Goal: Task Accomplishment & Management: Use online tool/utility

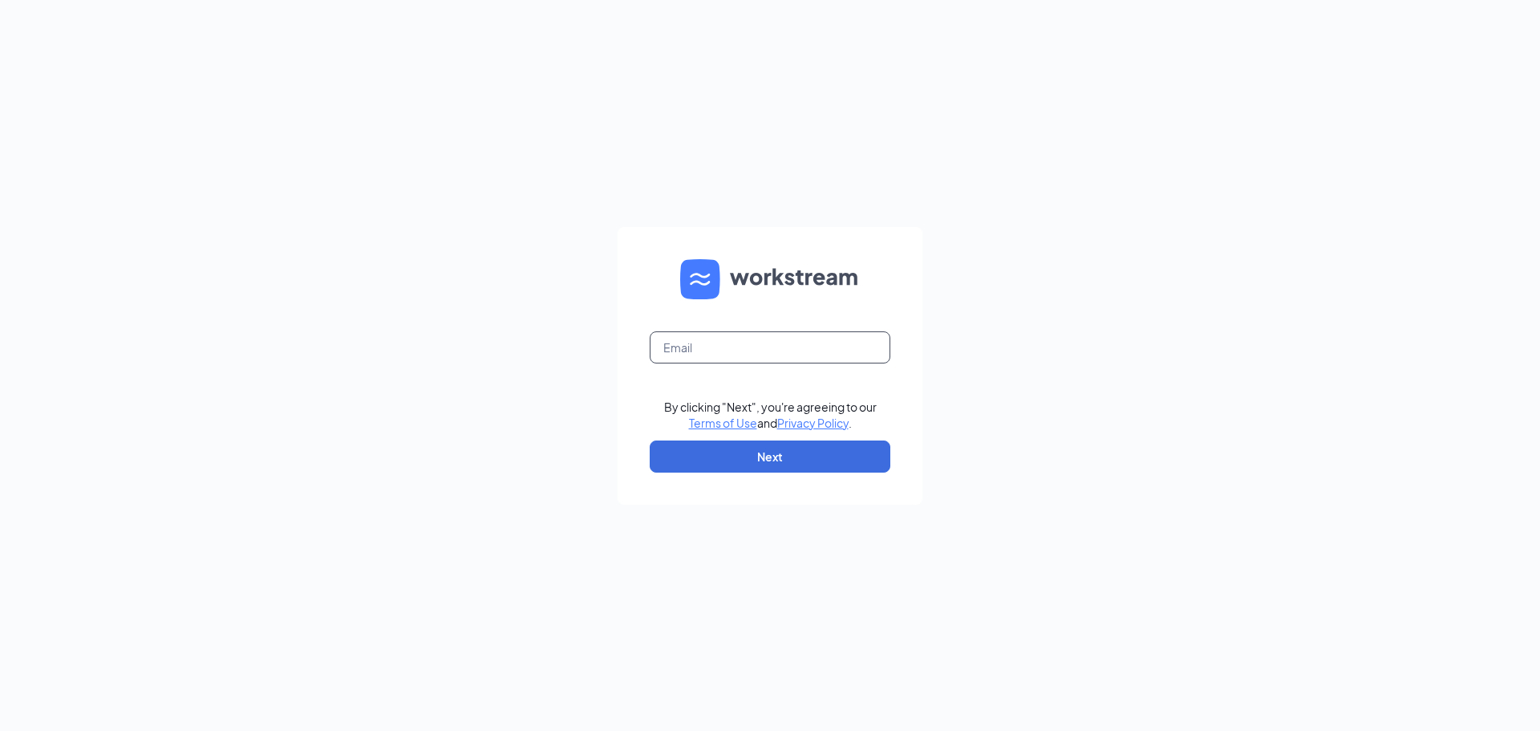
click at [779, 360] on input "text" at bounding box center [770, 347] width 241 height 32
type input "[PERSON_NAME][EMAIL_ADDRESS][DOMAIN_NAME]"
click at [788, 471] on button "Next" at bounding box center [770, 456] width 241 height 32
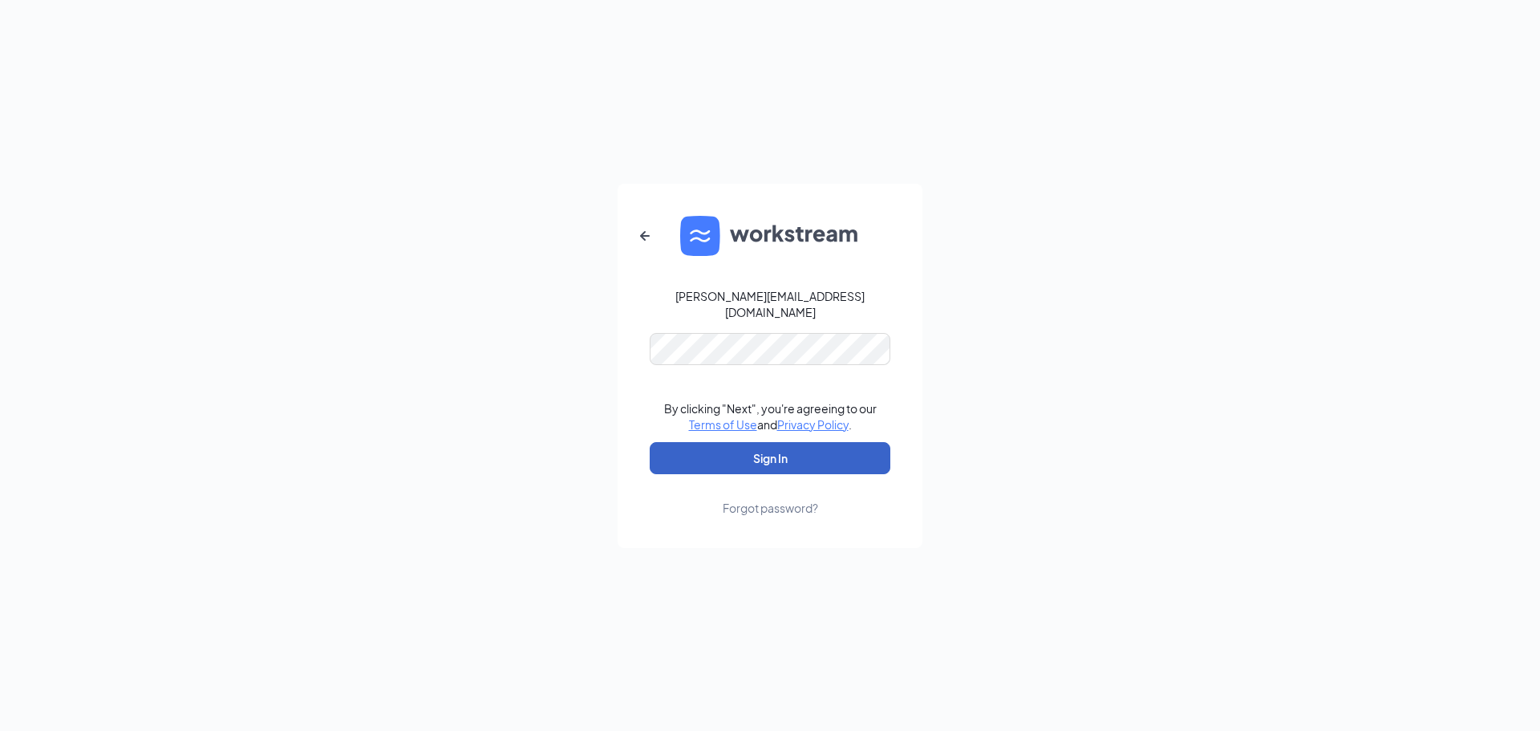
click at [779, 451] on button "Sign In" at bounding box center [770, 458] width 241 height 32
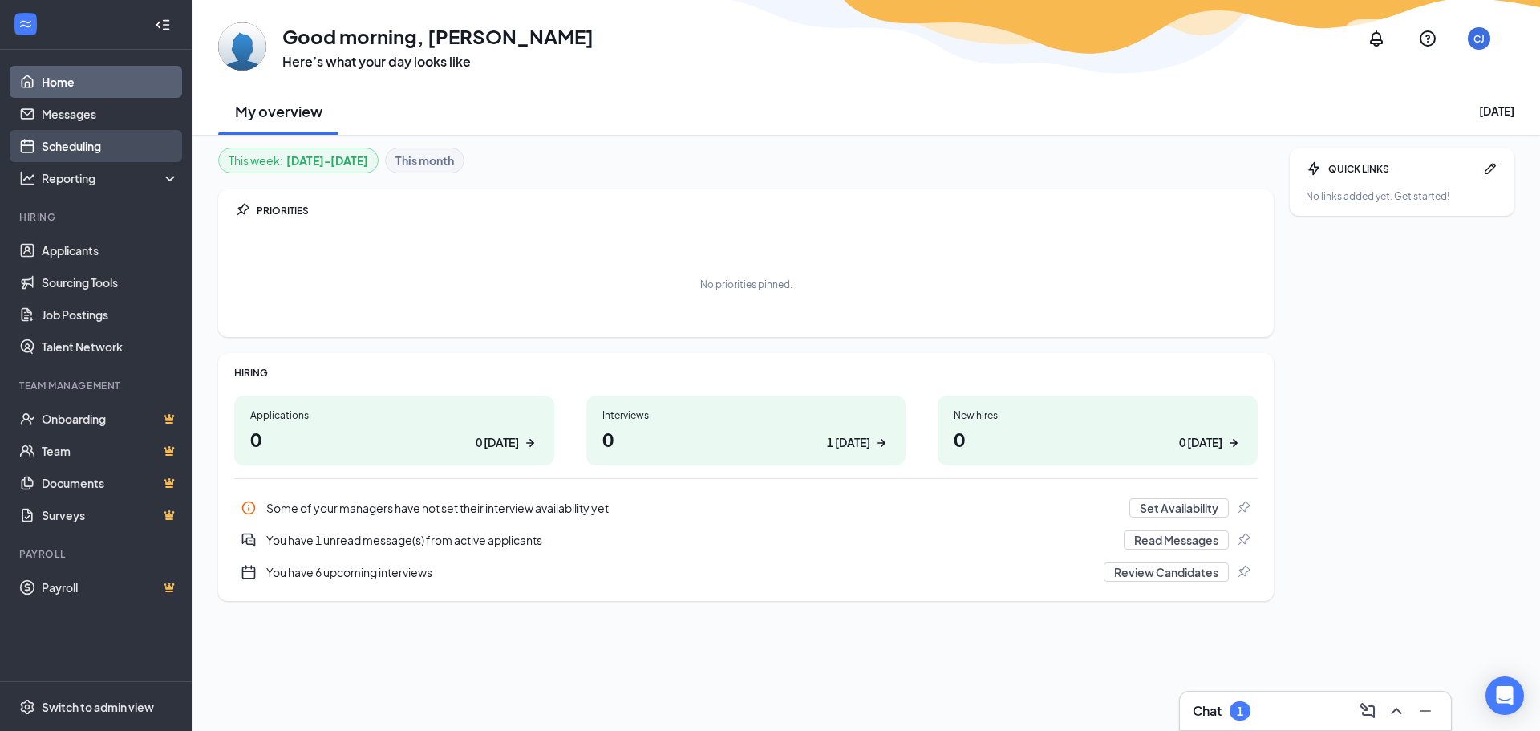
click at [106, 144] on link "Scheduling" at bounding box center [110, 146] width 137 height 32
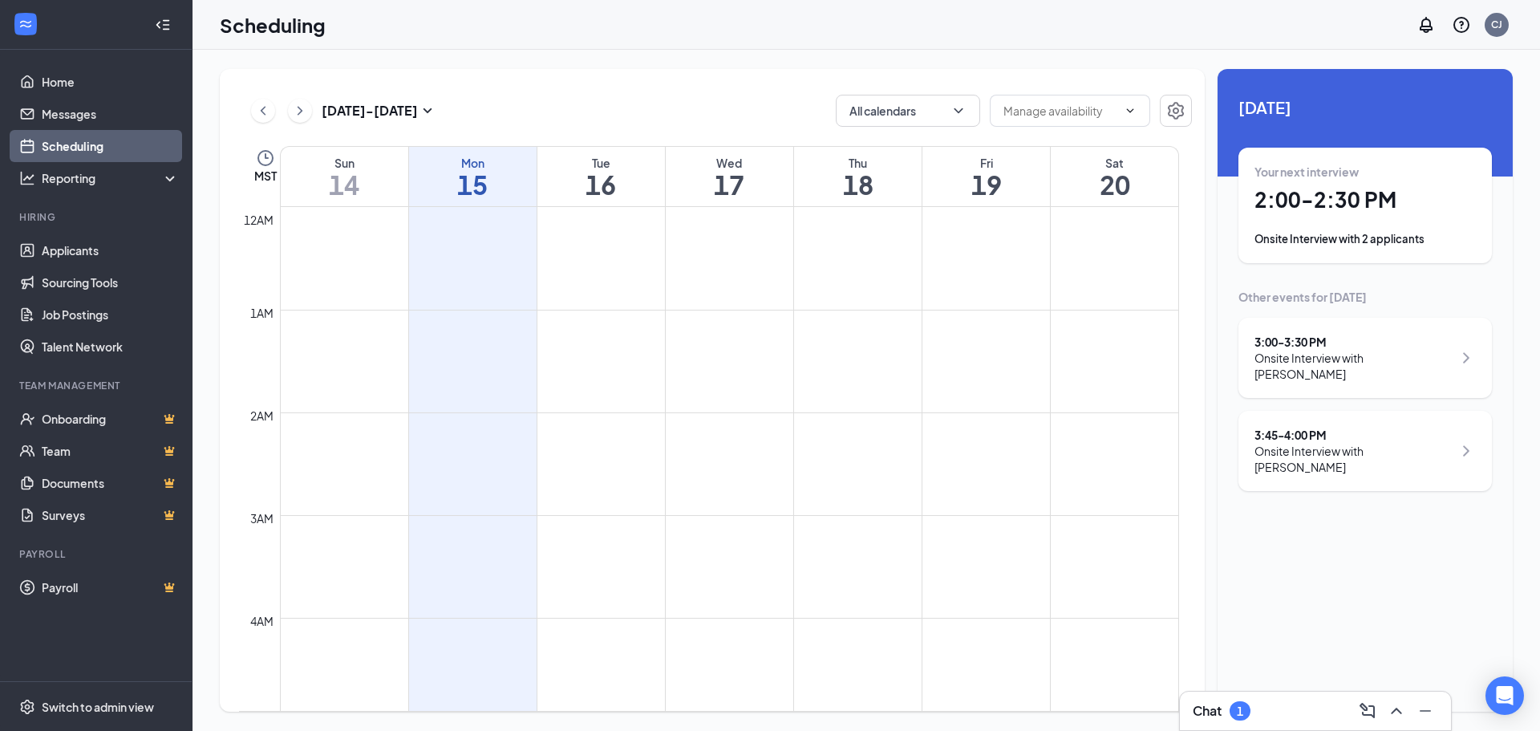
scroll to position [788, 0]
click at [1330, 233] on div "Onsite Interview with 2 applicants" at bounding box center [1364, 239] width 221 height 16
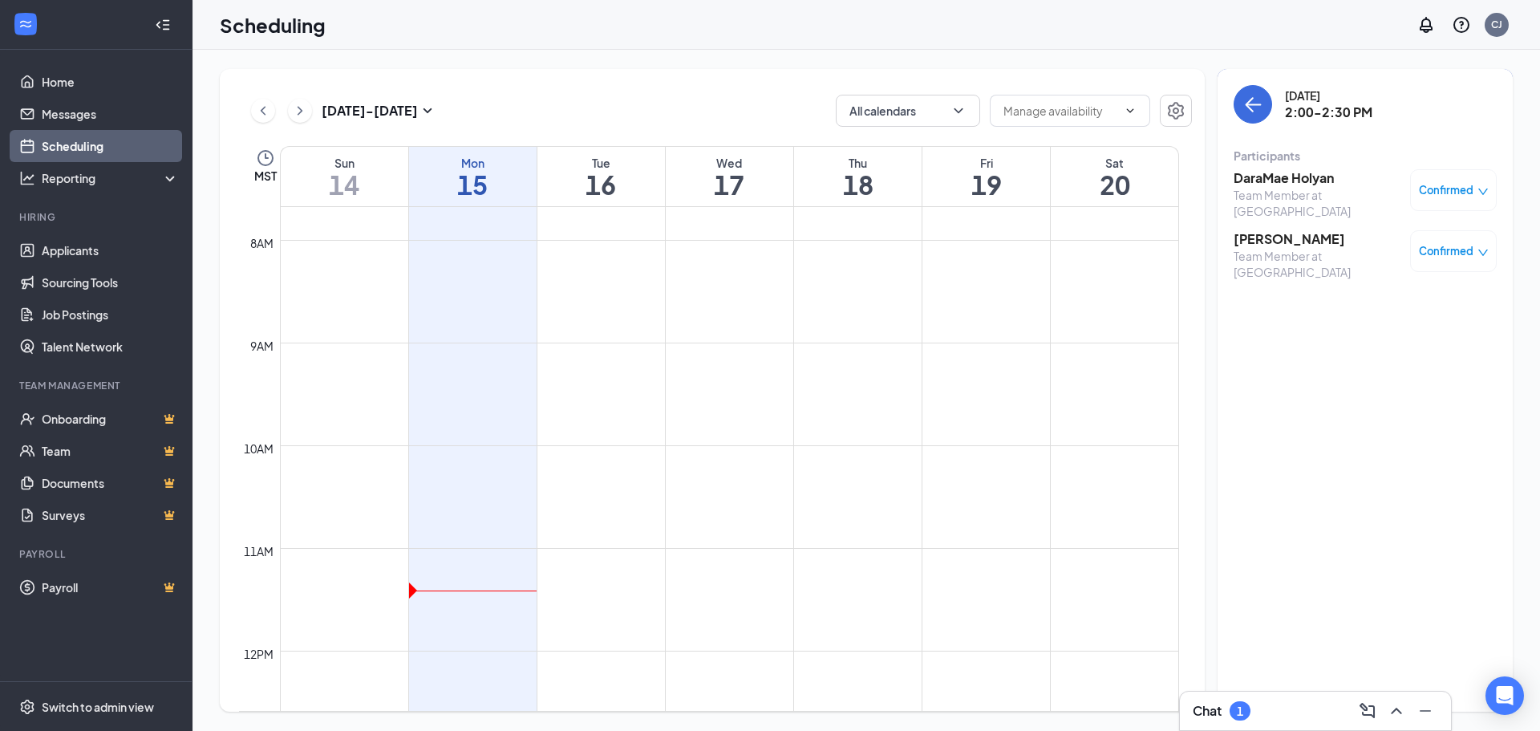
click at [1290, 176] on h3 "DaraMae Holyan" at bounding box center [1317, 178] width 168 height 18
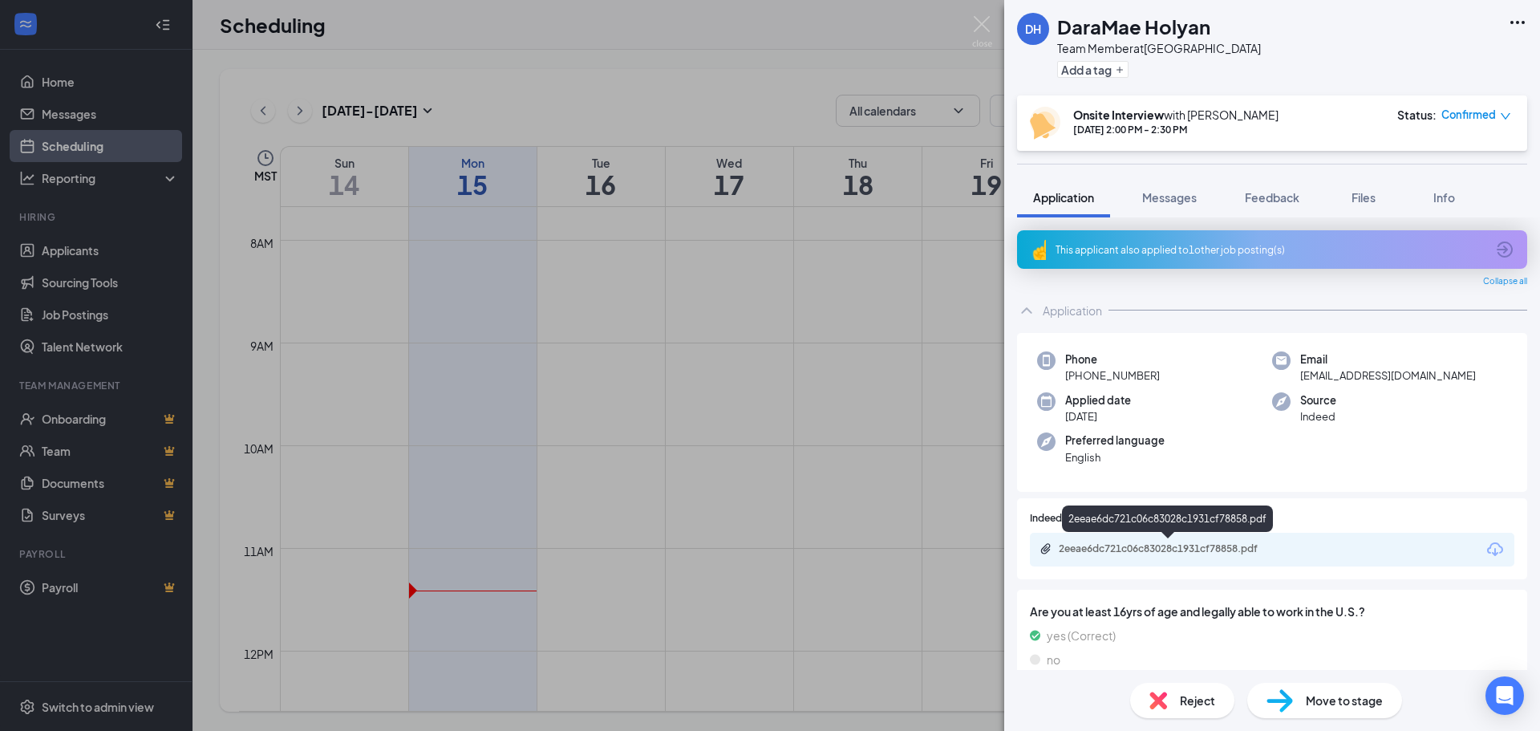
click at [1102, 555] on div "2eeae6dc721c06c83028c1931cf78858.pdf" at bounding box center [1169, 549] width 260 height 15
click at [979, 19] on img at bounding box center [982, 31] width 20 height 31
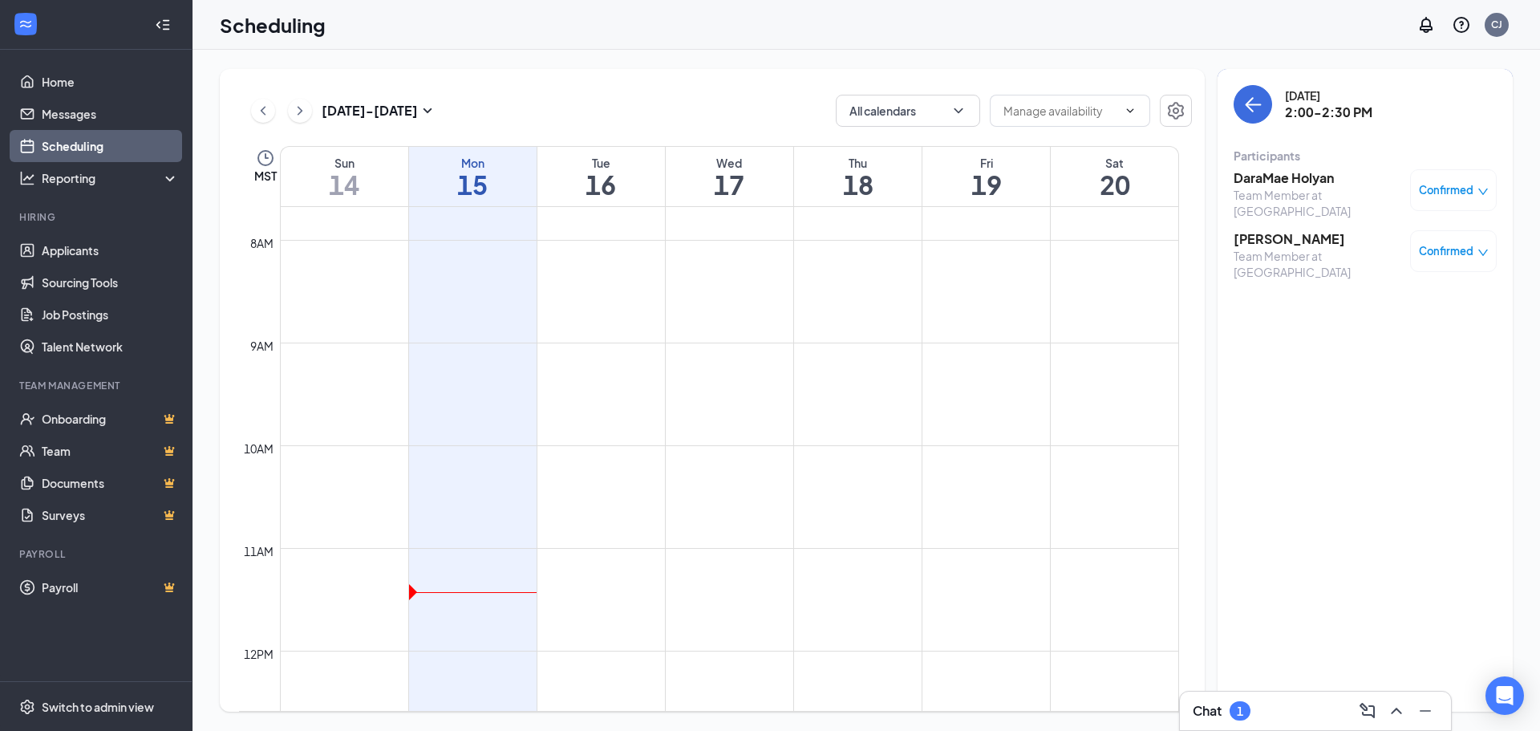
click at [1275, 230] on h3 "[PERSON_NAME]" at bounding box center [1317, 239] width 168 height 18
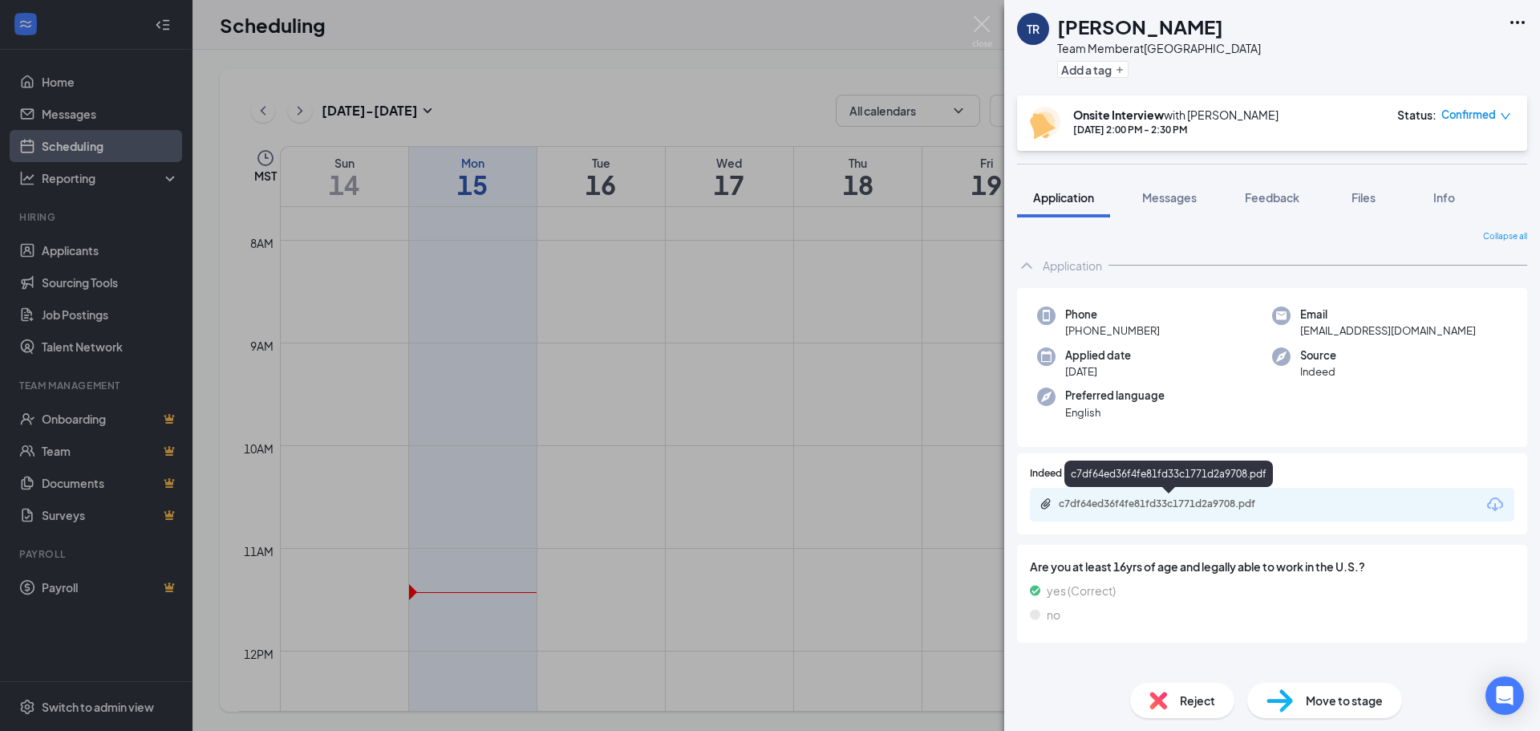
click at [1131, 512] on div "c7df64ed36f4fe81fd33c1771d2a9708.pdf" at bounding box center [1169, 504] width 260 height 15
click at [982, 23] on img at bounding box center [982, 31] width 20 height 31
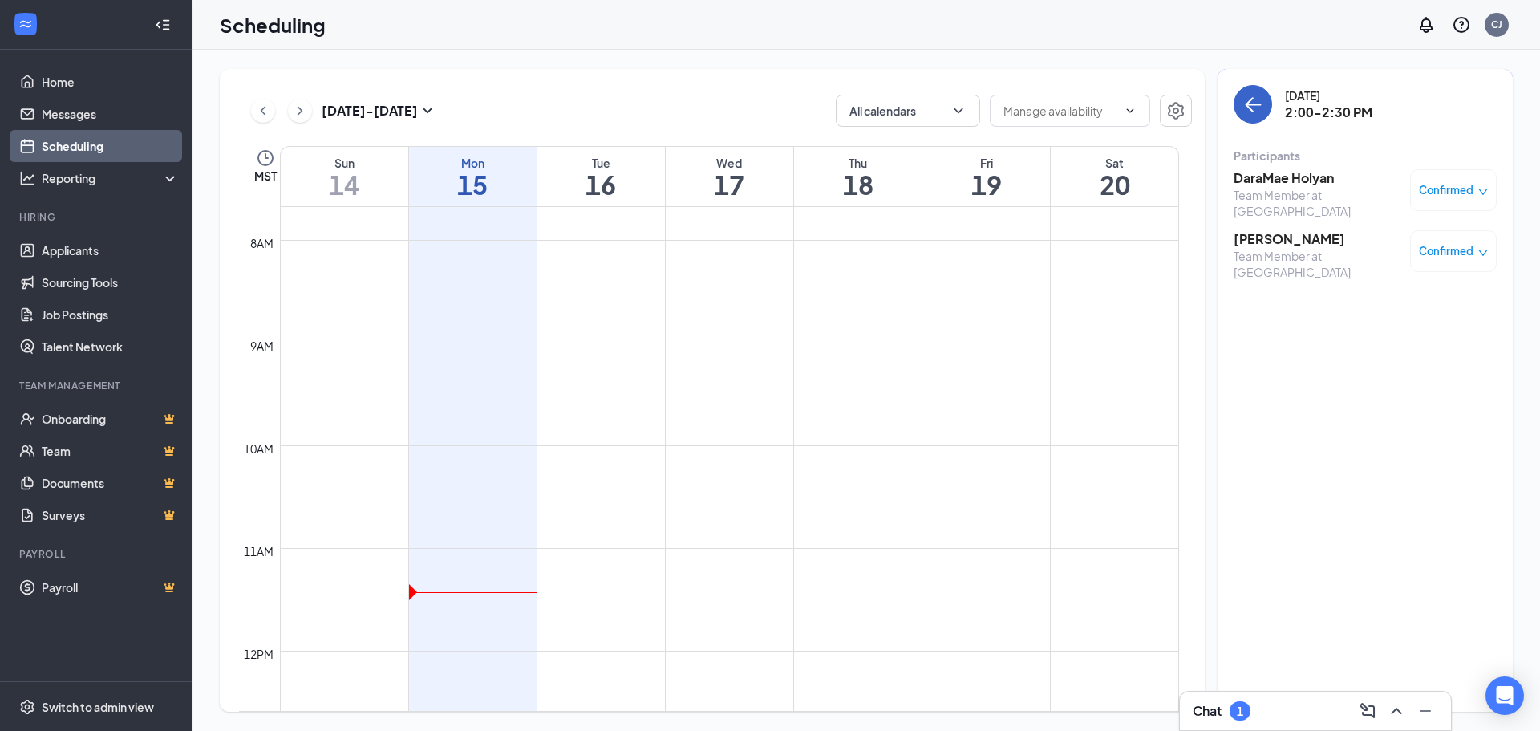
click at [1245, 98] on icon "ArrowLeft" at bounding box center [1252, 104] width 19 height 19
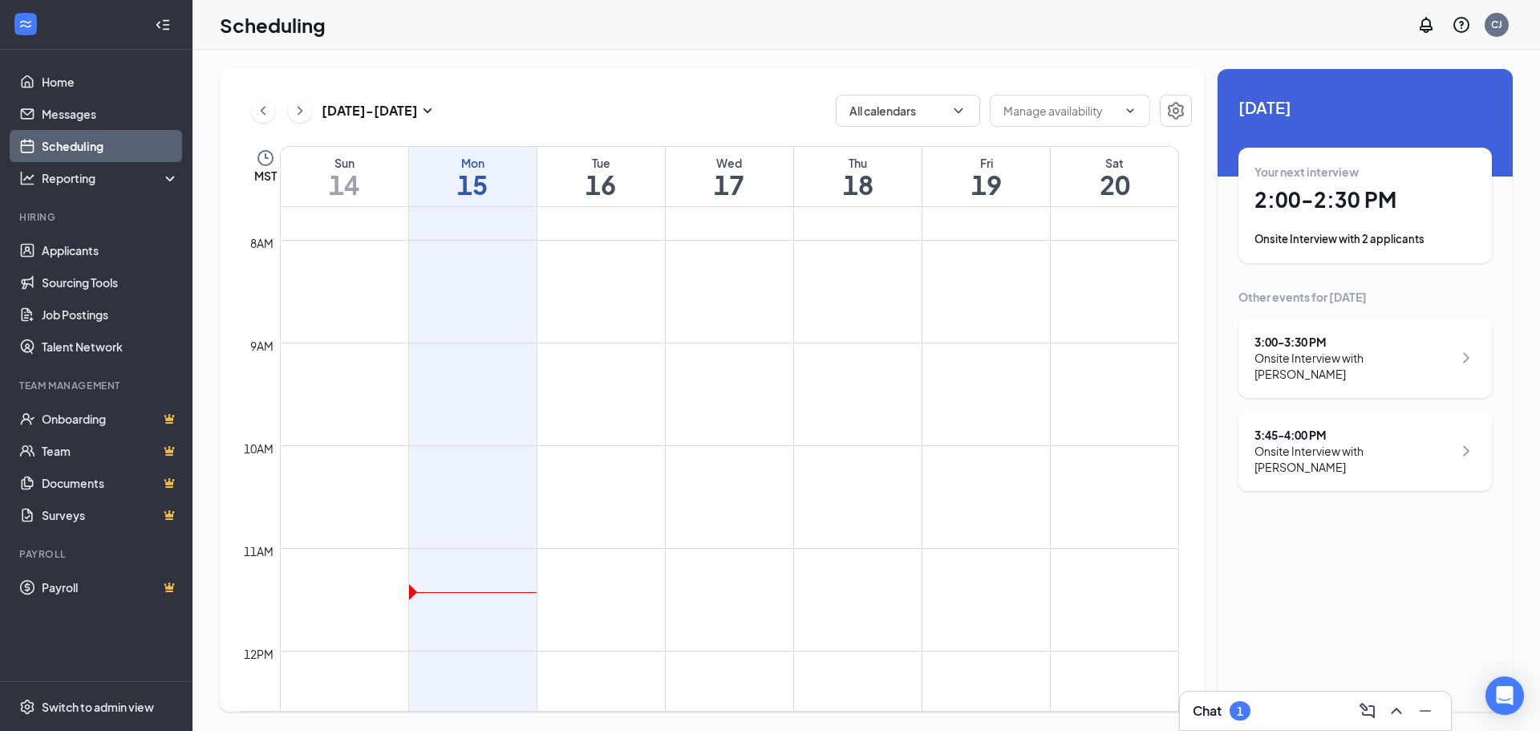
click at [1298, 352] on div "Onsite Interview with [PERSON_NAME]" at bounding box center [1353, 366] width 198 height 32
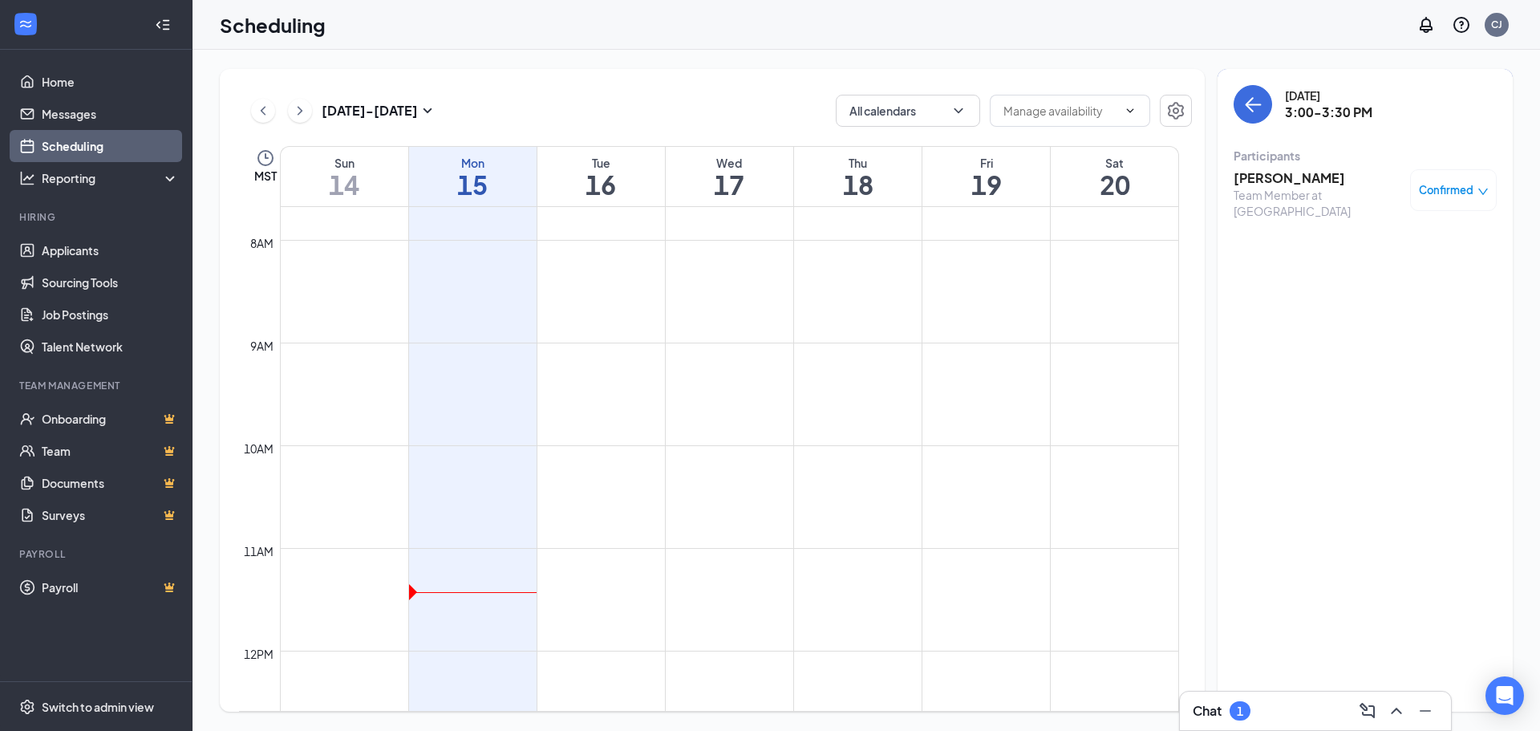
click at [1256, 178] on h3 "[PERSON_NAME]" at bounding box center [1317, 178] width 168 height 18
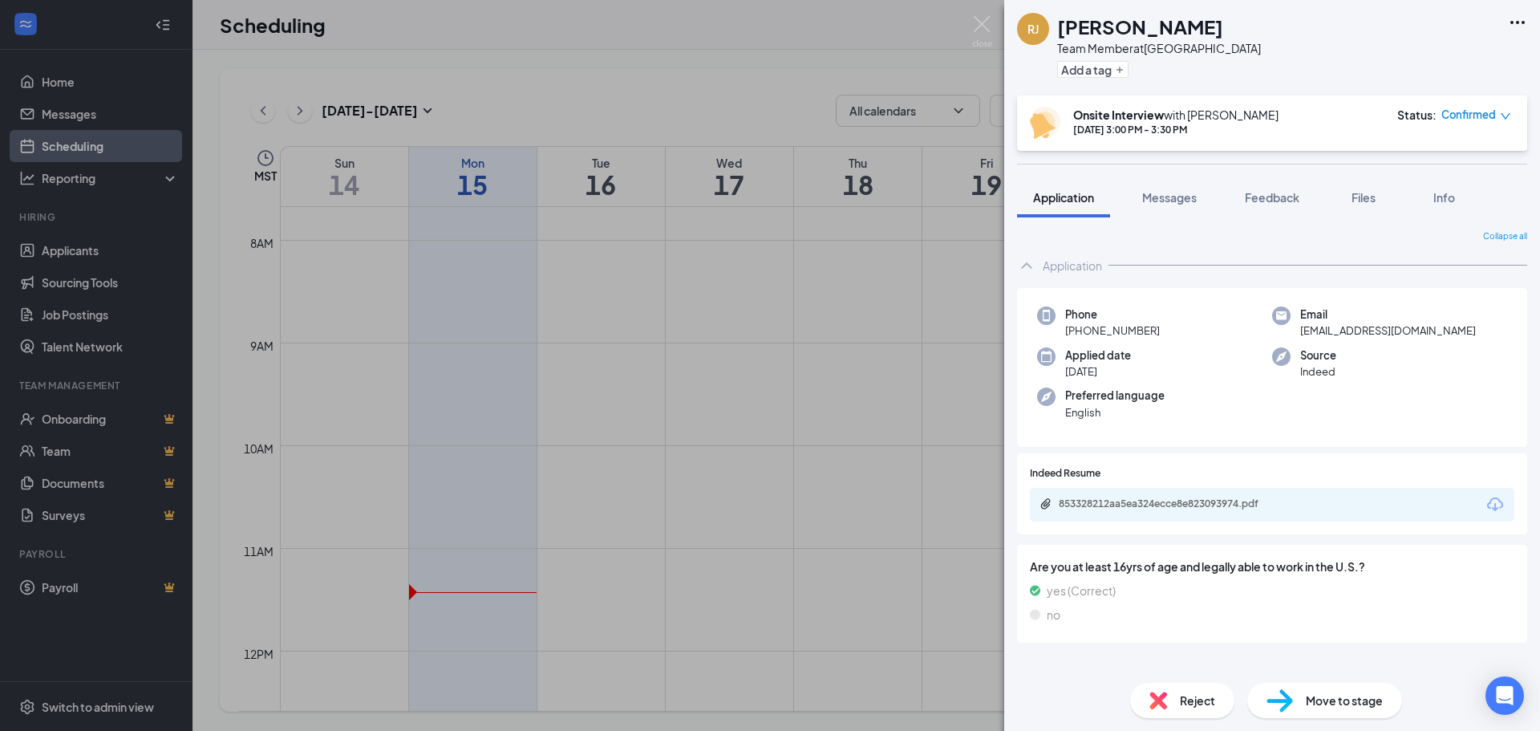
click at [1140, 515] on div "853328212aa5ea324ecce8e823093974.pdf" at bounding box center [1272, 505] width 484 height 34
click at [1144, 499] on div "853328212aa5ea324ecce8e823093974.pdf" at bounding box center [1171, 503] width 225 height 13
click at [984, 22] on img at bounding box center [982, 31] width 20 height 31
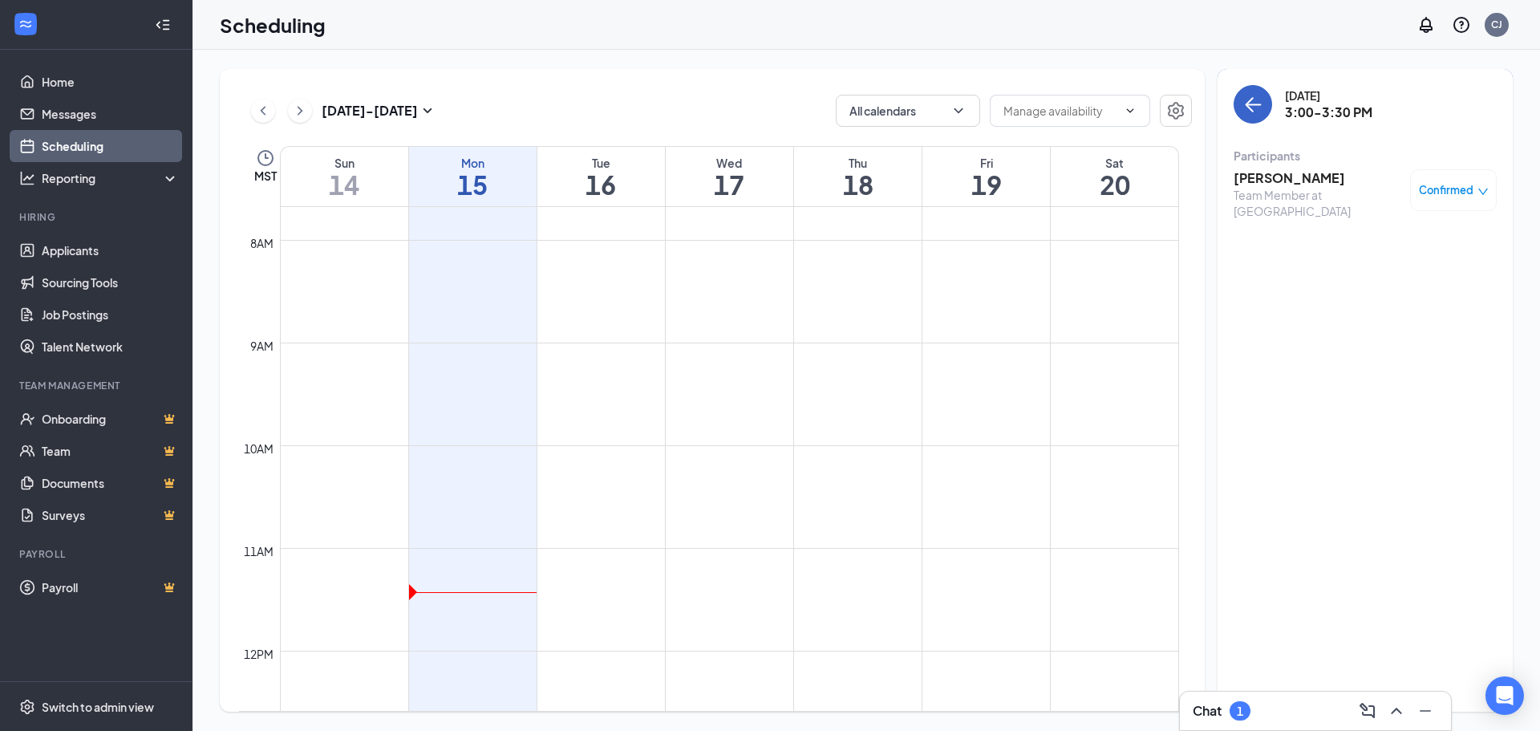
click at [1249, 102] on icon "ArrowLeft" at bounding box center [1249, 104] width 8 height 15
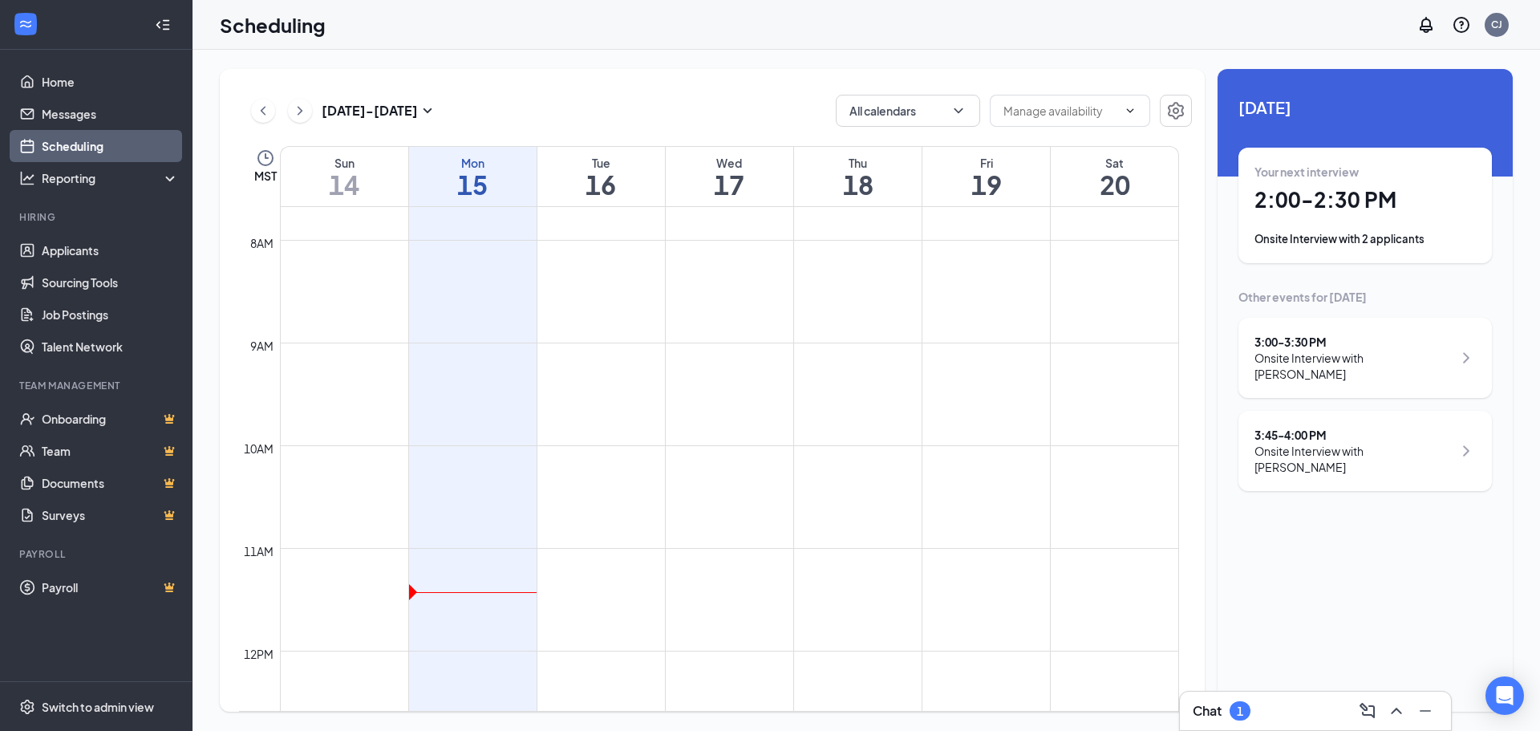
click at [1295, 427] on div "3:45 - 4:00 PM" at bounding box center [1353, 435] width 198 height 16
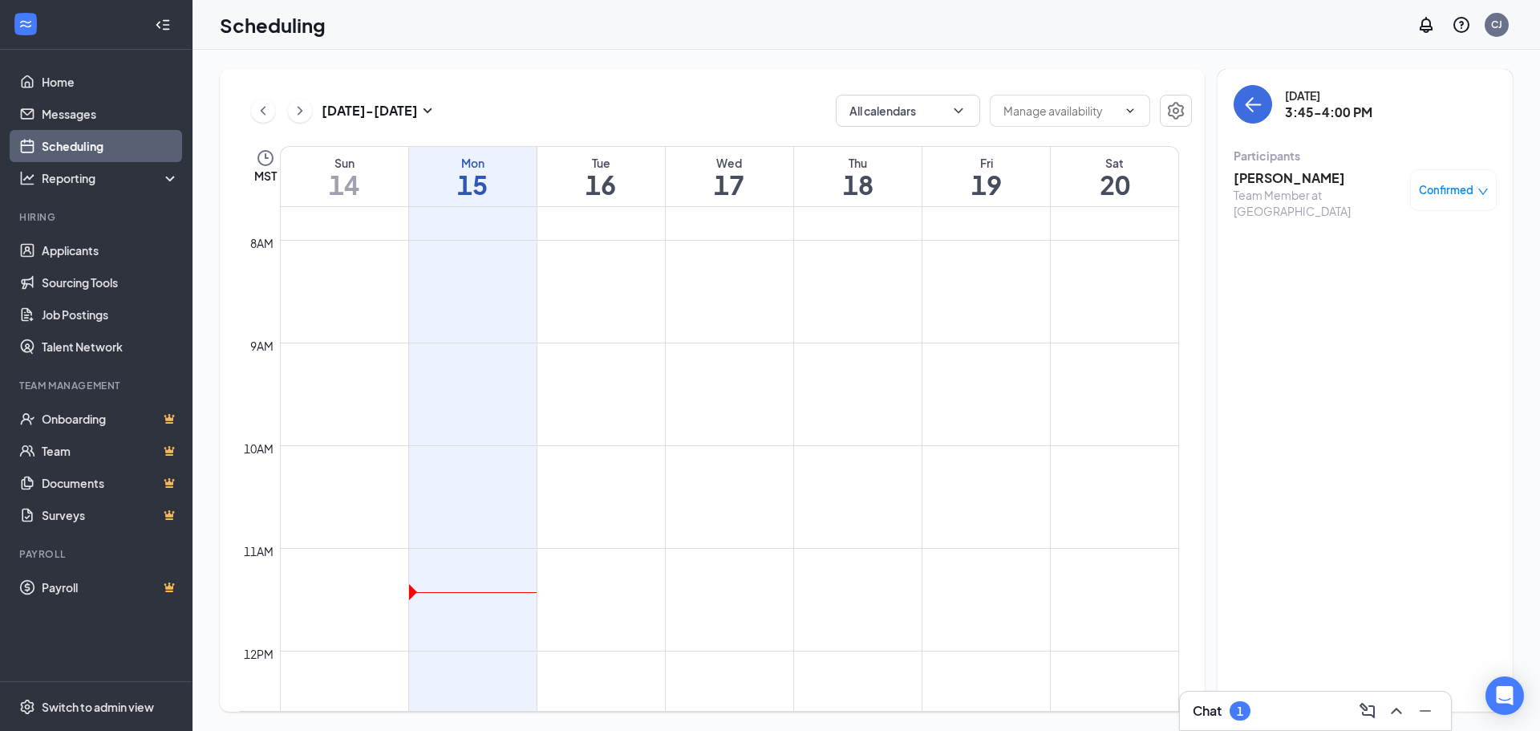
click at [1255, 176] on h3 "[PERSON_NAME]" at bounding box center [1317, 178] width 168 height 18
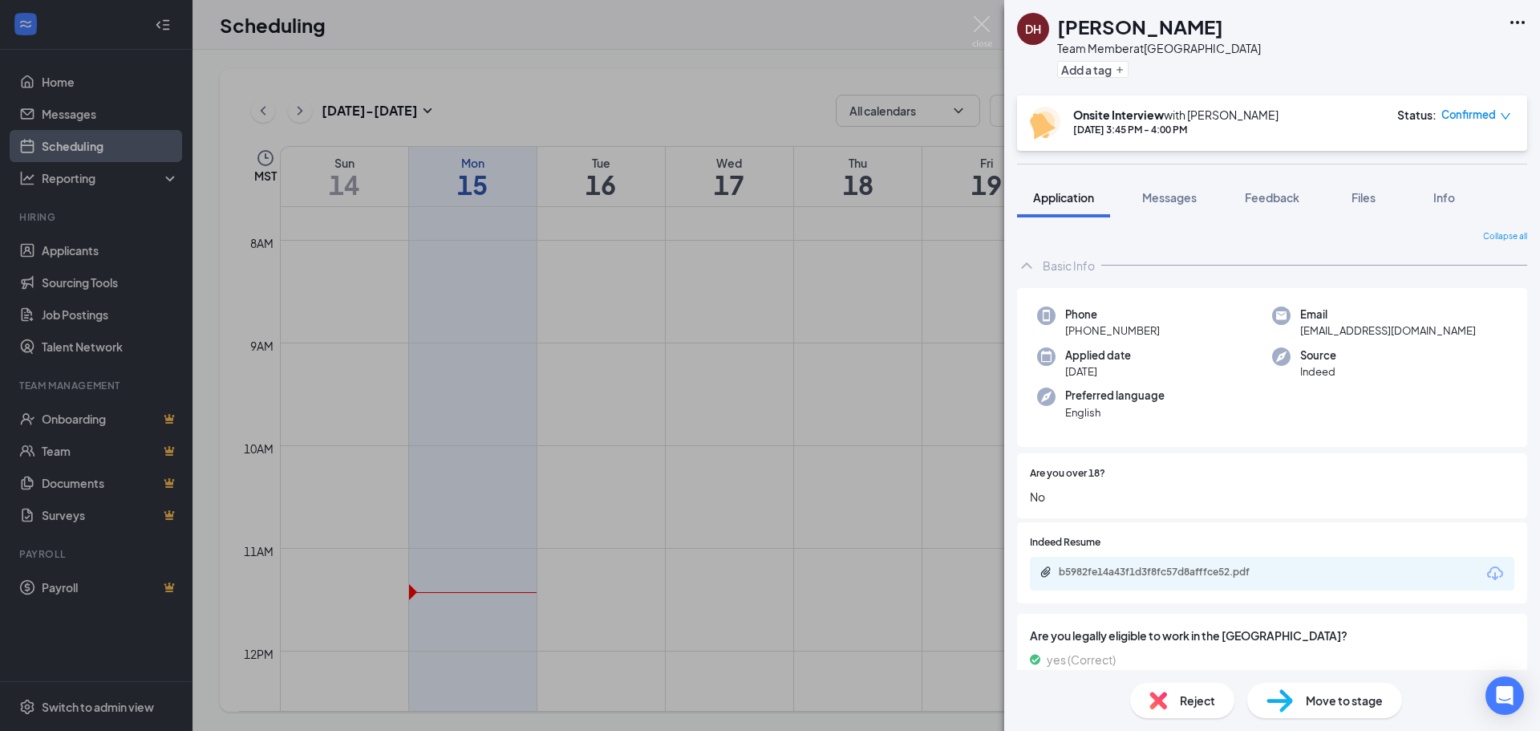
click at [1087, 581] on div "b5982fe14a43f1d3f8fc57d8afffce52.pdf" at bounding box center [1272, 574] width 484 height 34
click at [1096, 569] on div "b5982fe14a43f1d3f8fc57d8afffce52.pdf" at bounding box center [1171, 571] width 225 height 13
